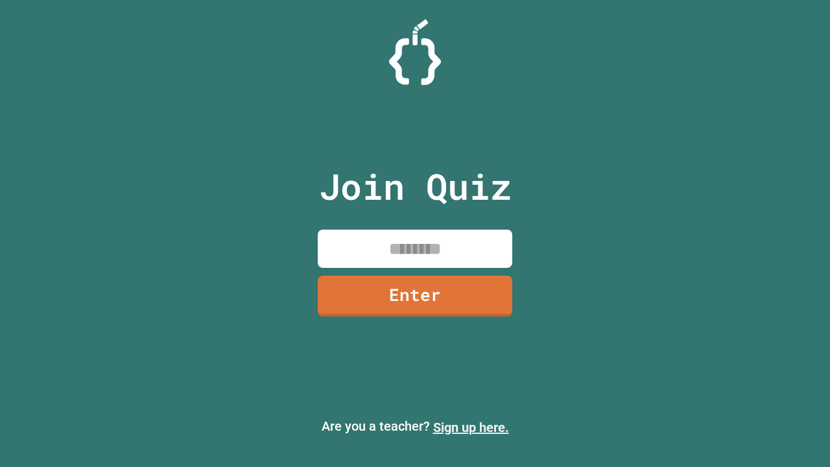
click at [471, 428] on link "Sign up here." at bounding box center [471, 428] width 76 height 16
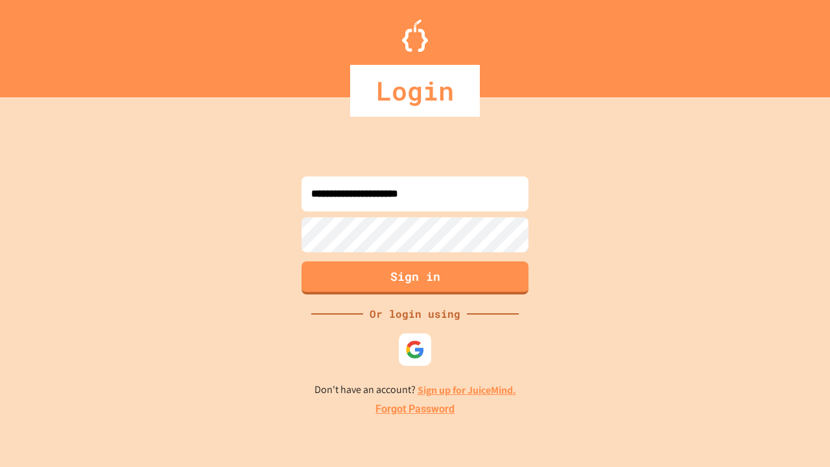
type input "**********"
